Goal: Task Accomplishment & Management: Manage account settings

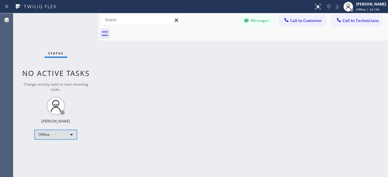
click at [67, 136] on div "Offline" at bounding box center [56, 135] width 42 height 10
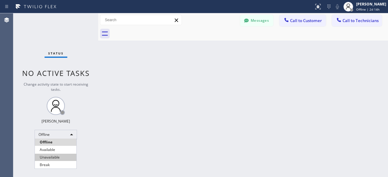
click at [54, 159] on li "Unavailable" at bounding box center [55, 157] width 41 height 7
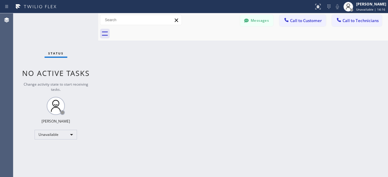
click at [22, 36] on div "Status No active tasks Change activity state to start receiving tasks. [PERSON_…" at bounding box center [55, 95] width 85 height 164
click at [18, 38] on div "Status No active tasks Change activity state to start receiving tasks. [PERSON_…" at bounding box center [55, 95] width 85 height 164
click at [22, 38] on div "Status No active tasks Change activity state to start receiving tasks. [PERSON_…" at bounding box center [55, 95] width 85 height 164
click at [31, 39] on div "Status No active tasks Change activity state to start receiving tasks. [PERSON_…" at bounding box center [55, 95] width 85 height 164
click at [31, 26] on div "Status No active tasks Change activity state to start receiving tasks. [PERSON_…" at bounding box center [55, 95] width 85 height 164
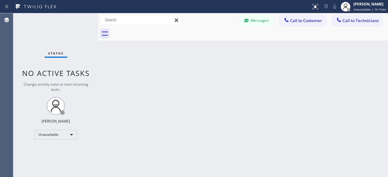
click at [30, 49] on div "Status No active tasks Change activity state to start receiving tasks. [PERSON_…" at bounding box center [55, 95] width 85 height 164
drag, startPoint x: 31, startPoint y: 34, endPoint x: 36, endPoint y: 28, distance: 8.2
click at [31, 34] on div "Status No active tasks Change activity state to start receiving tasks. [PERSON_…" at bounding box center [55, 95] width 85 height 164
click at [15, 32] on div "Status No active tasks Change activity state to start receiving tasks. [PERSON_…" at bounding box center [55, 95] width 85 height 164
click at [32, 27] on div "Status No active tasks Change activity state to start receiving tasks. [PERSON_…" at bounding box center [55, 95] width 85 height 164
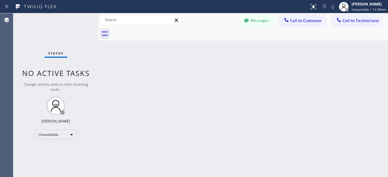
click at [22, 27] on div "Status No active tasks Change activity state to start receiving tasks. [PERSON_…" at bounding box center [55, 95] width 85 height 164
click at [21, 42] on div "Status No active tasks Change activity state to start receiving tasks. [PERSON_…" at bounding box center [55, 95] width 85 height 164
click at [31, 29] on div "Status No active tasks Change activity state to start receiving tasks. [PERSON_…" at bounding box center [55, 95] width 85 height 164
click at [25, 32] on div "Status No active tasks Change activity state to start receiving tasks. [PERSON_…" at bounding box center [55, 95] width 85 height 164
click at [23, 37] on div "Status No active tasks Change activity state to start receiving tasks. [PERSON_…" at bounding box center [55, 95] width 85 height 164
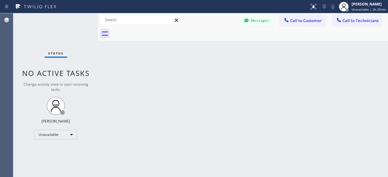
click at [29, 27] on div "Status No active tasks Change activity state to start receiving tasks. [PERSON_…" at bounding box center [55, 95] width 85 height 164
click at [29, 32] on div "Status No active tasks Change activity state to start receiving tasks. [PERSON_…" at bounding box center [55, 95] width 85 height 164
drag, startPoint x: 25, startPoint y: 34, endPoint x: 39, endPoint y: 20, distance: 19.5
click at [25, 34] on div "Status No active tasks Change activity state to start receiving tasks. [PERSON_…" at bounding box center [55, 95] width 85 height 164
click at [31, 24] on div "Status No active tasks Change activity state to start receiving tasks. [PERSON_…" at bounding box center [55, 95] width 85 height 164
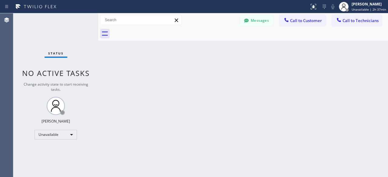
click at [25, 36] on div "Status No active tasks Change activity state to start receiving tasks. [PERSON_…" at bounding box center [55, 95] width 85 height 164
drag, startPoint x: 18, startPoint y: 30, endPoint x: 43, endPoint y: 16, distance: 27.6
click at [18, 30] on div "Status No active tasks Change activity state to start receiving tasks. [PERSON_…" at bounding box center [55, 95] width 85 height 164
